Goal: Task Accomplishment & Management: Manage account settings

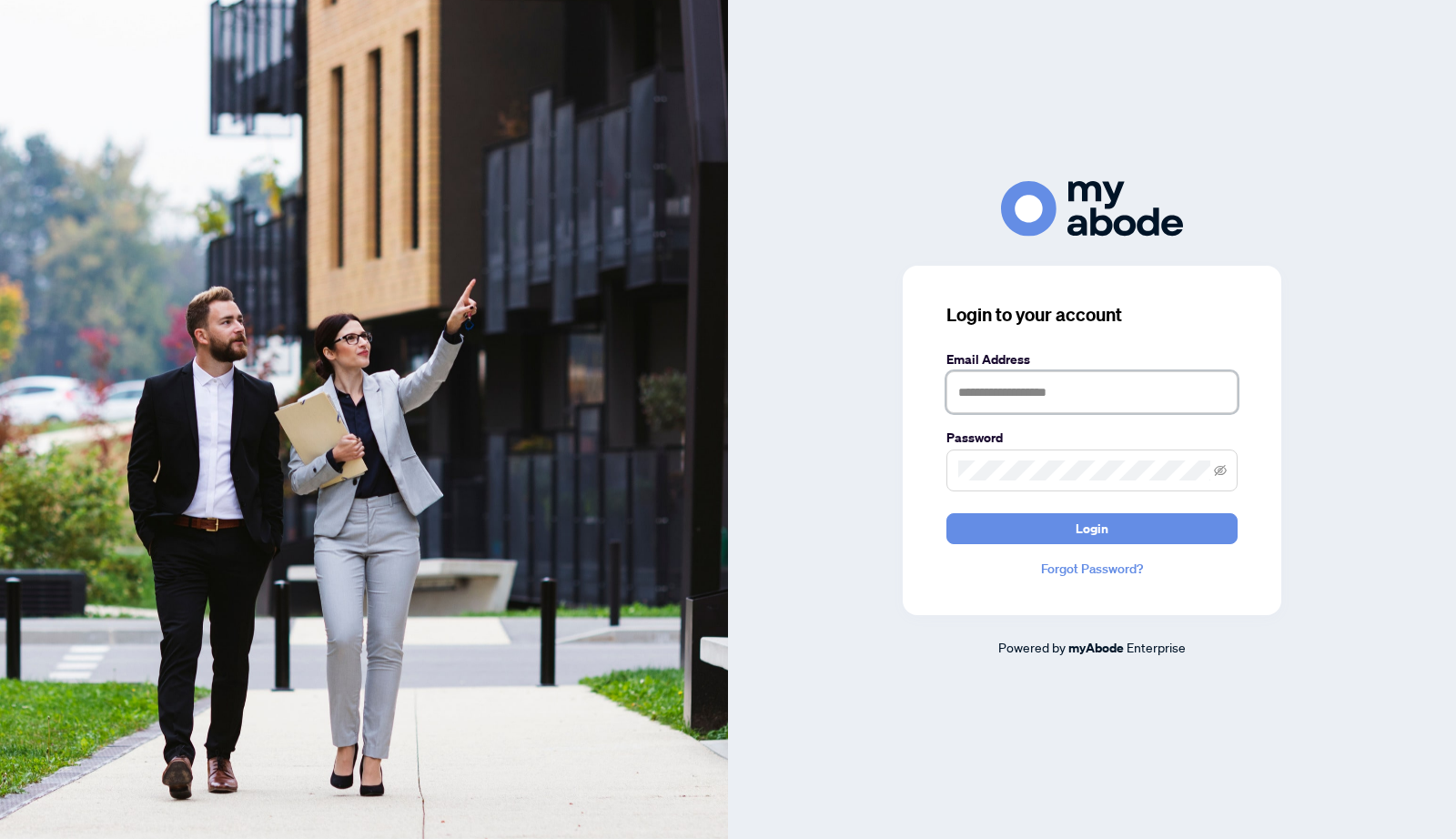
type input "**********"
click at [1064, 523] on button "Login" at bounding box center [1092, 528] width 291 height 31
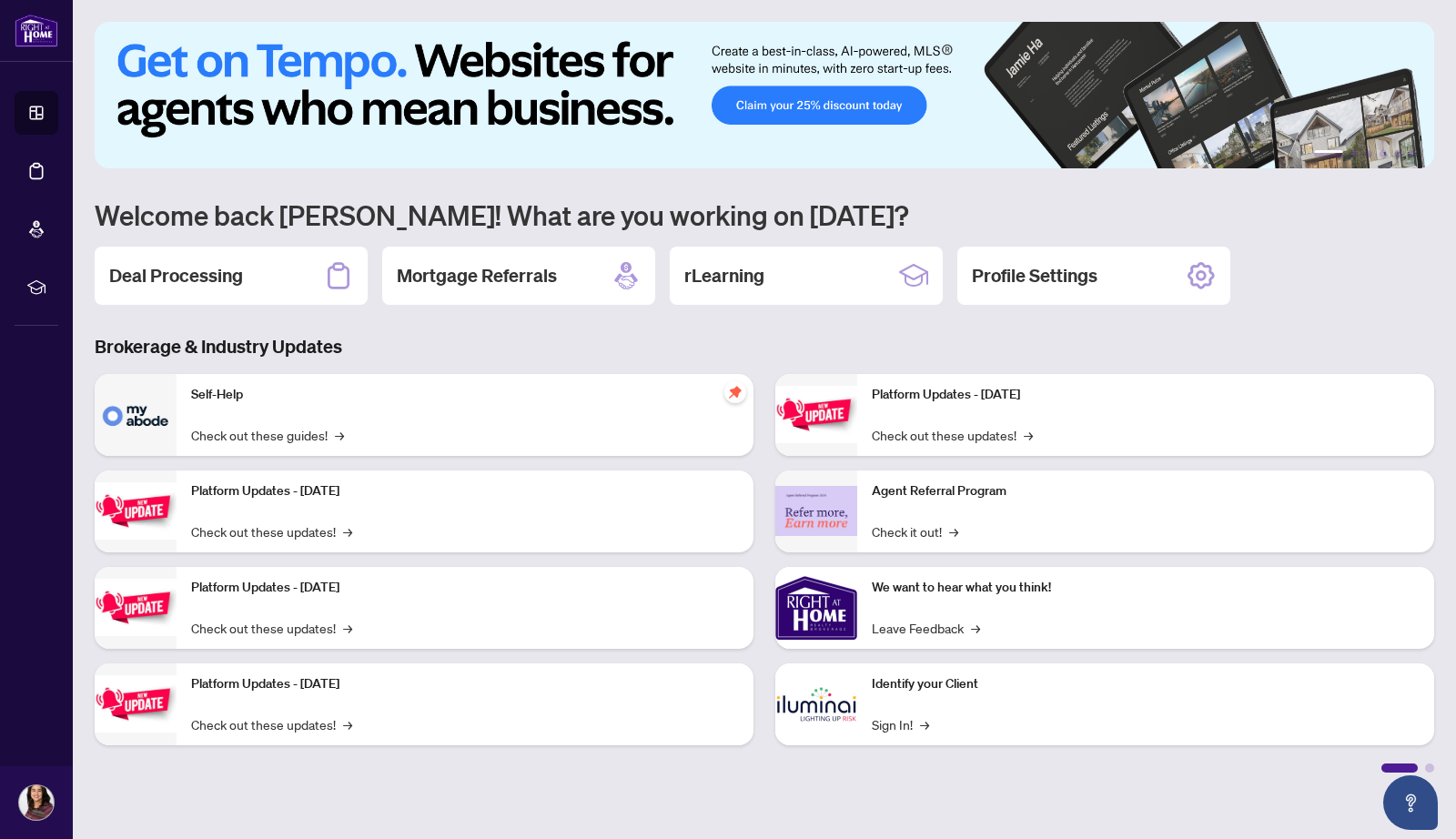
click at [191, 277] on h2 "Deal Processing" at bounding box center [175, 275] width 134 height 26
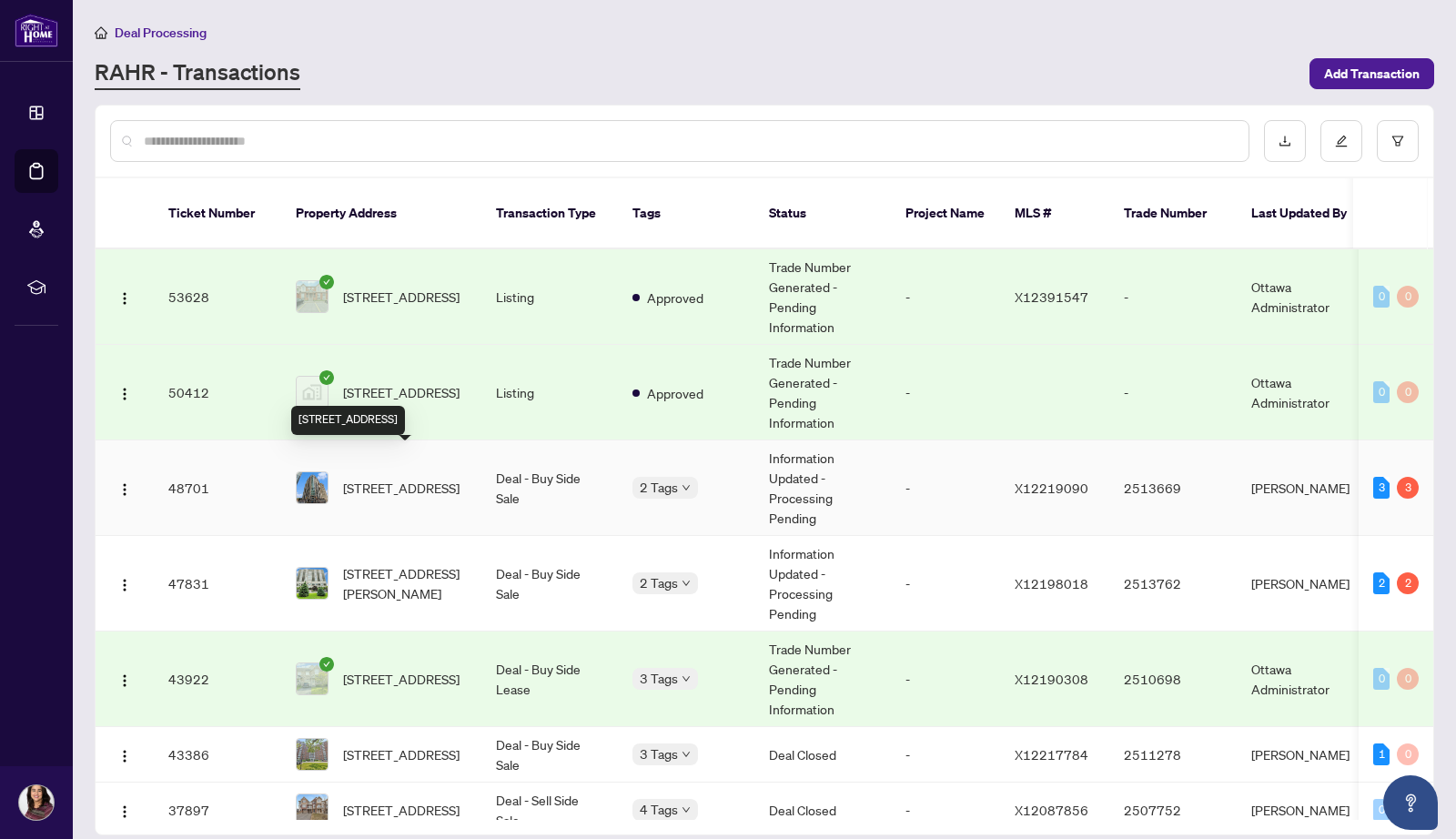
click at [413, 477] on span "[STREET_ADDRESS]" at bounding box center [401, 487] width 117 height 20
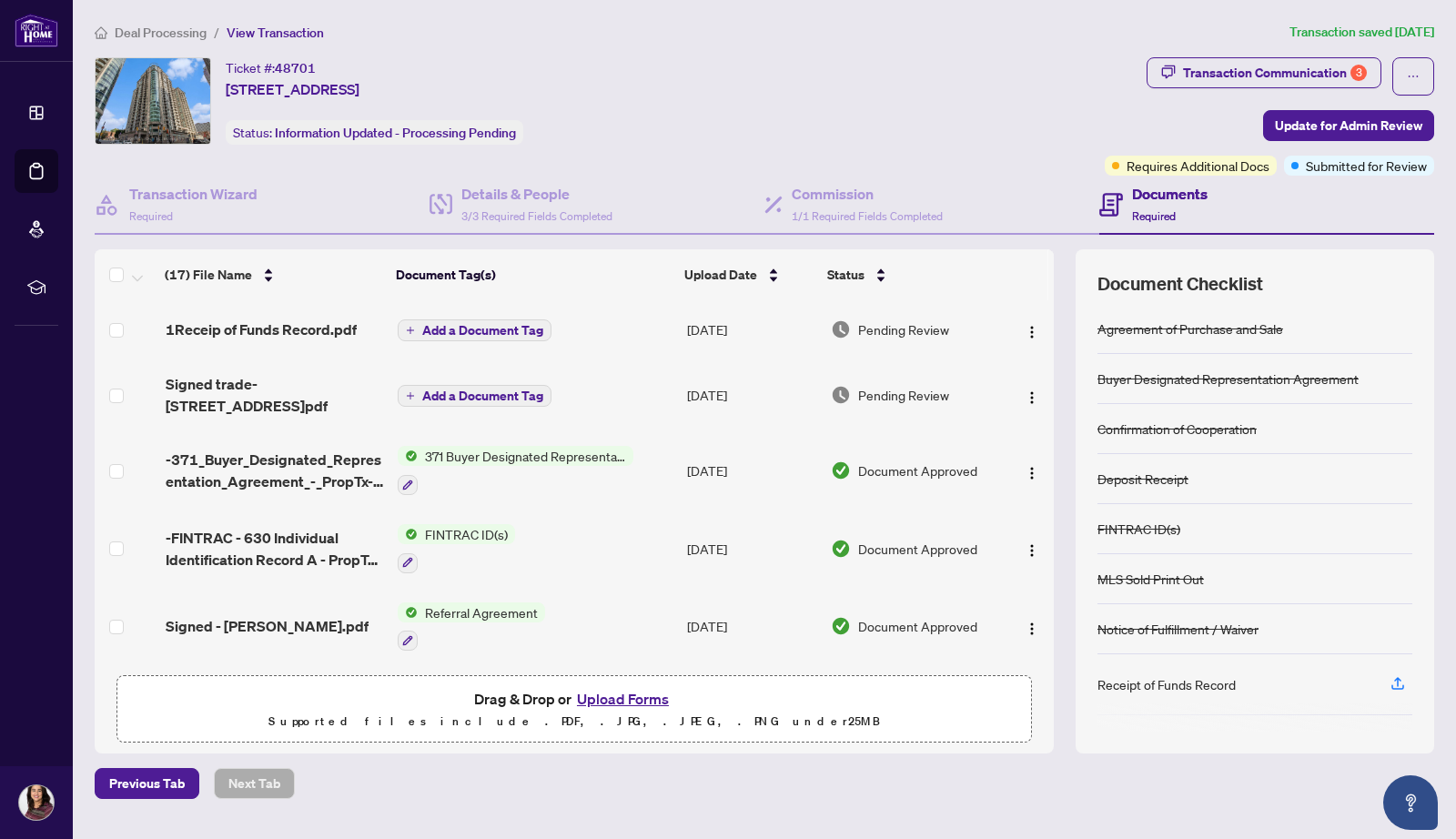
click at [1314, 72] on div "Transaction Communication 3" at bounding box center [1275, 72] width 184 height 29
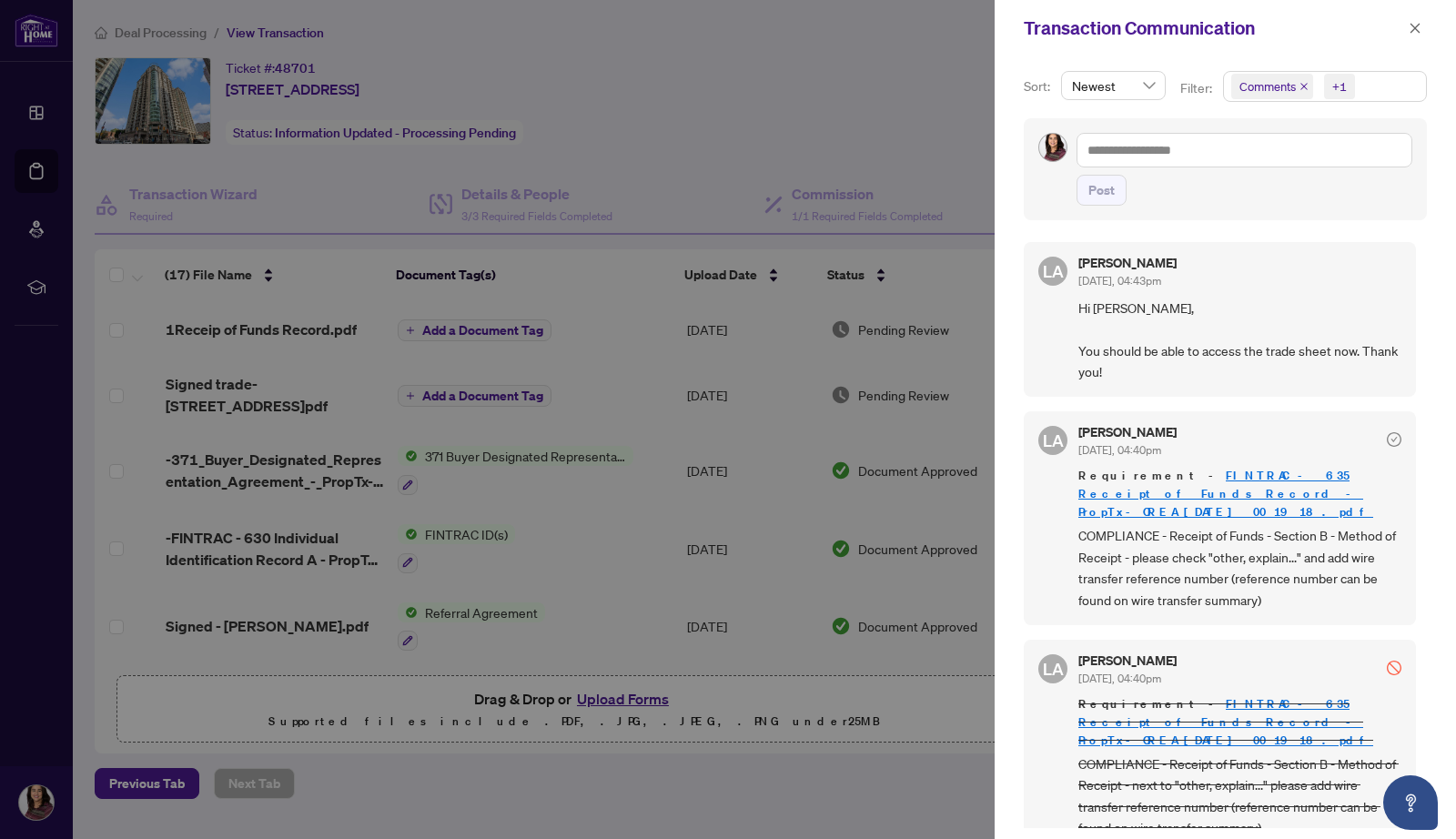
click at [733, 159] on div at bounding box center [728, 419] width 1456 height 839
click at [1412, 25] on icon "close" at bounding box center [1415, 28] width 10 height 10
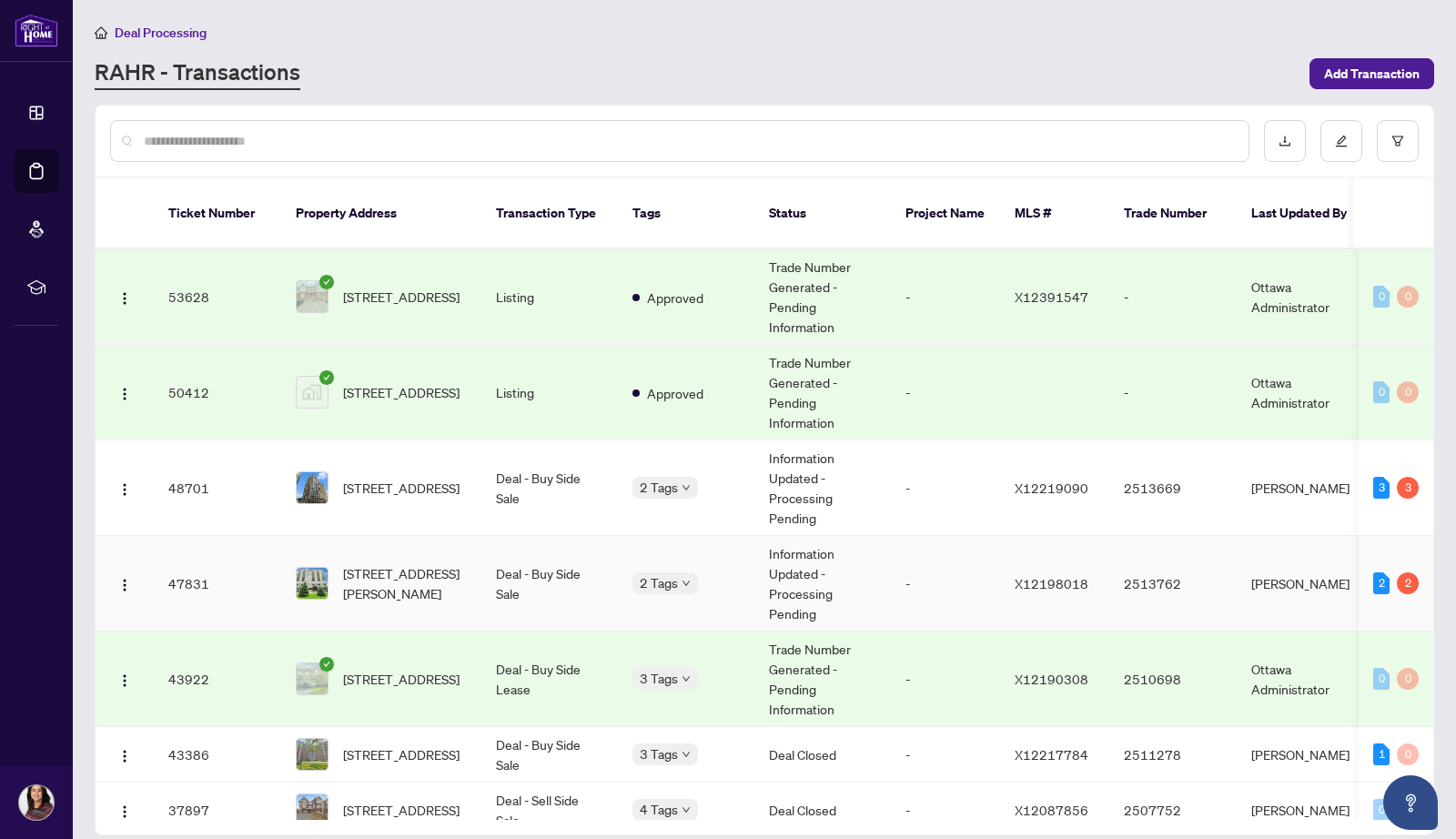
click at [1388, 573] on div "2 2" at bounding box center [1396, 583] width 46 height 22
click at [1401, 573] on div "2" at bounding box center [1407, 583] width 22 height 22
click at [369, 564] on span "[STREET_ADDRESS][PERSON_NAME]" at bounding box center [404, 583] width 124 height 40
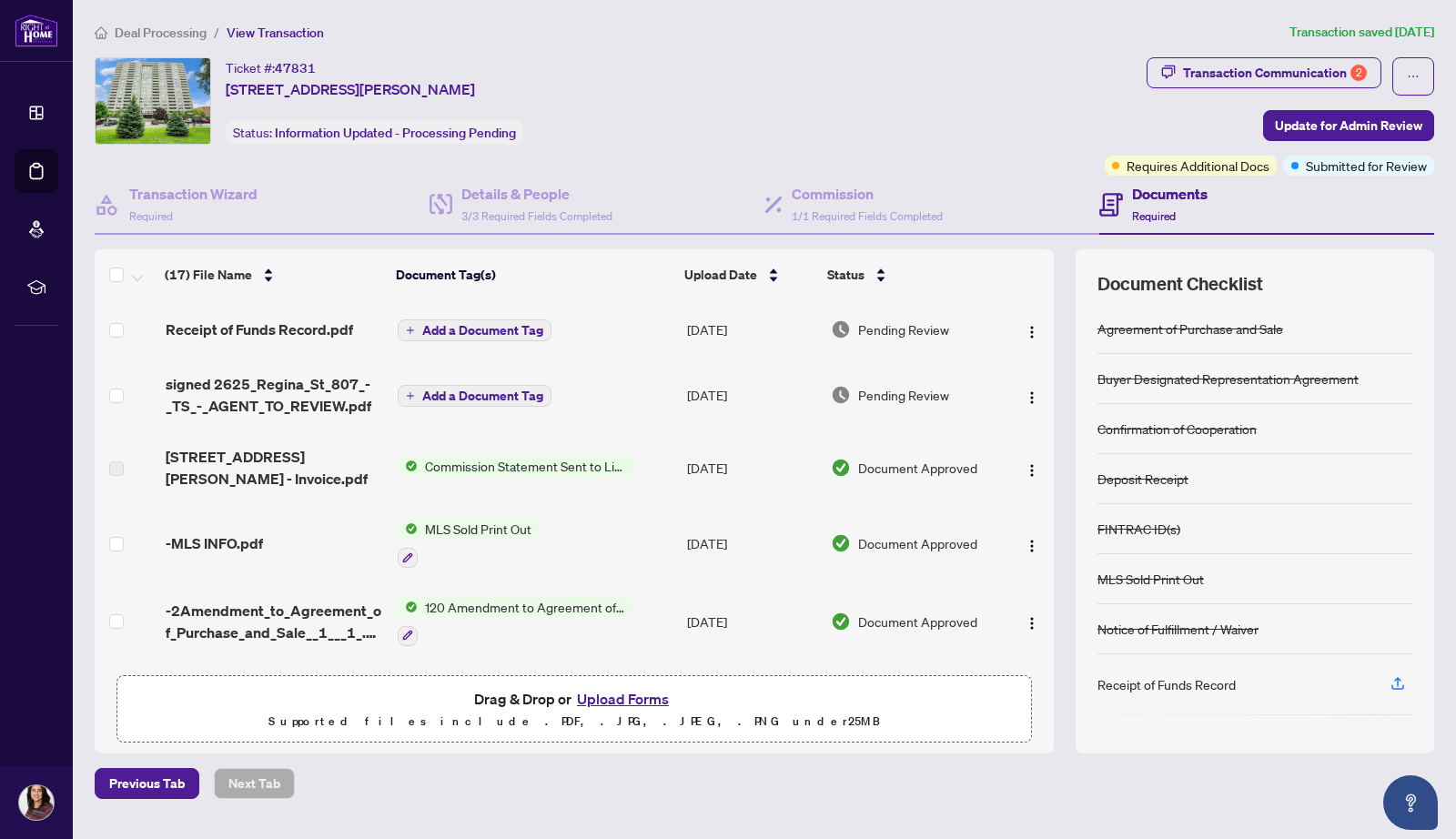
click at [1228, 70] on div "Transaction Communication 2" at bounding box center [1275, 72] width 184 height 29
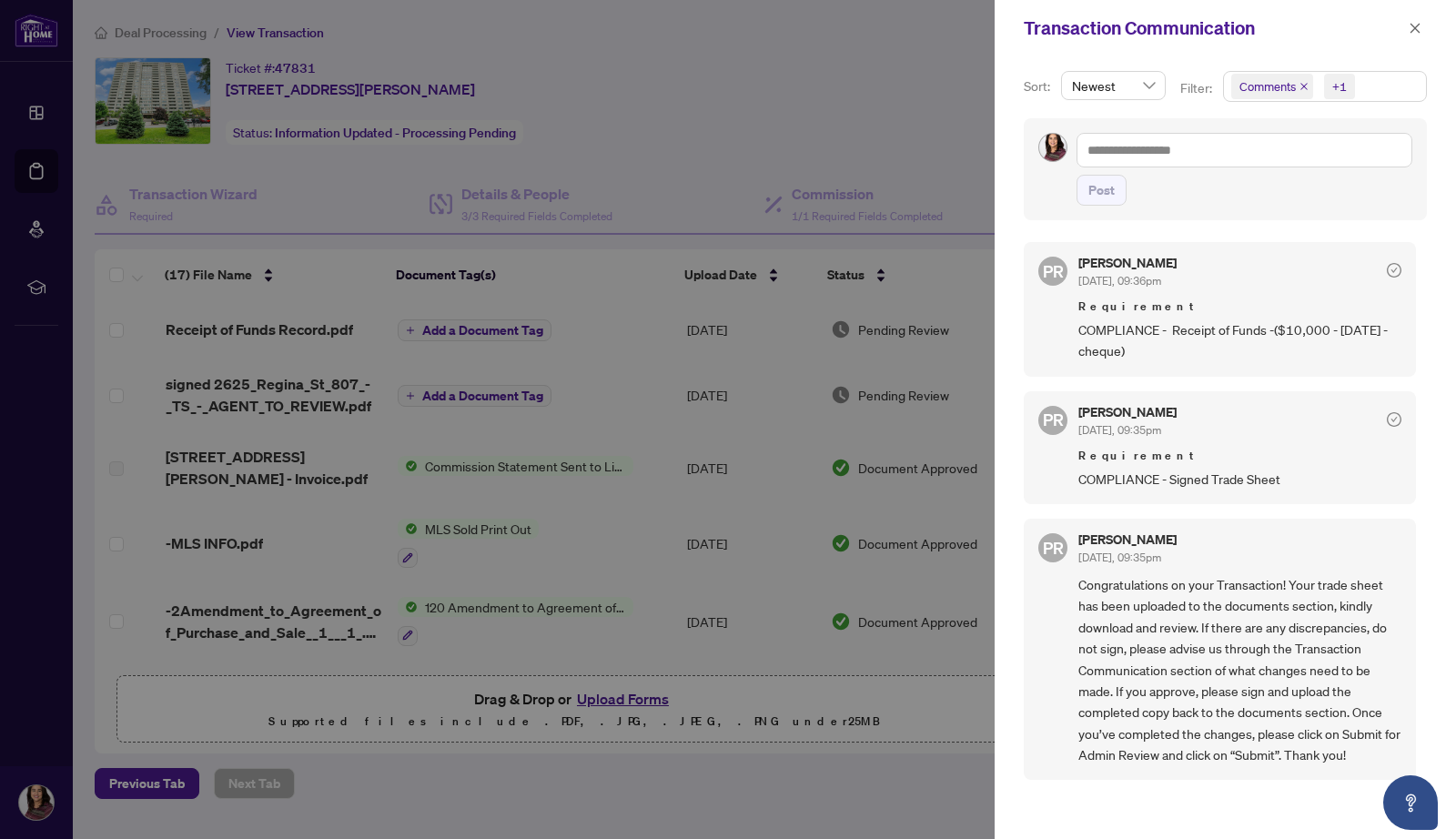
click at [798, 87] on div at bounding box center [728, 419] width 1456 height 839
